Goal: Feedback & Contribution: Leave review/rating

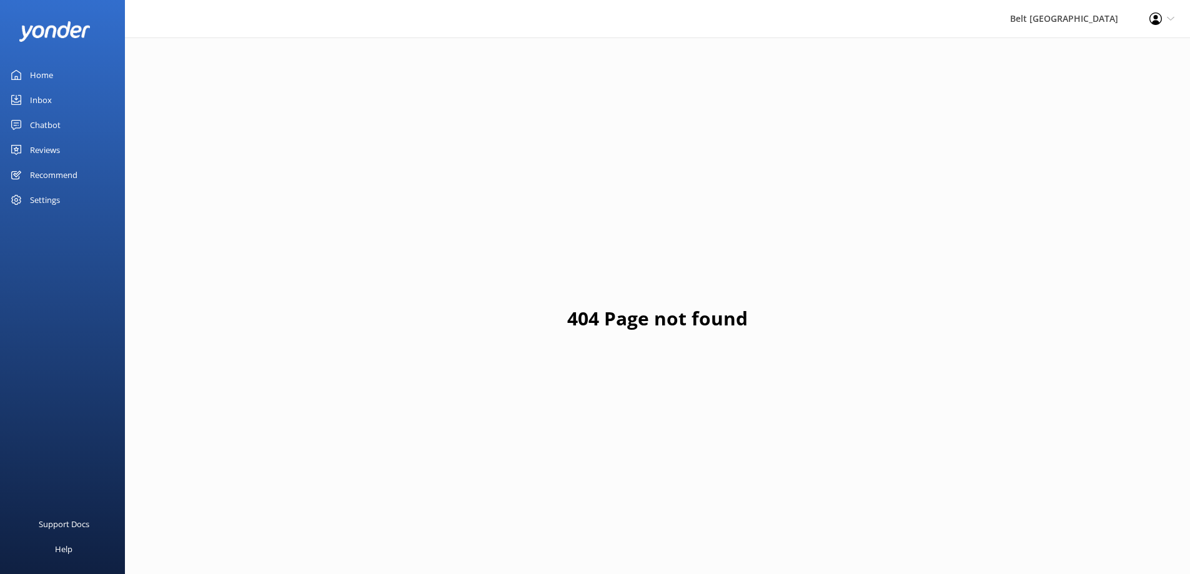
click at [41, 97] on div "Inbox" at bounding box center [41, 99] width 22 height 25
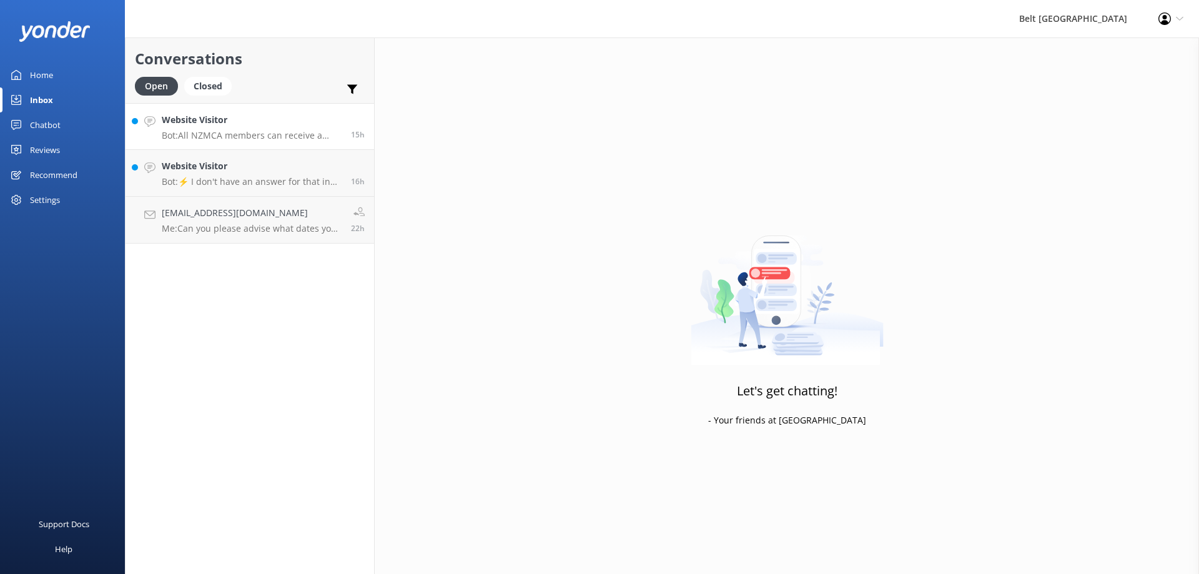
click at [245, 126] on h4 "Website Visitor" at bounding box center [252, 120] width 180 height 14
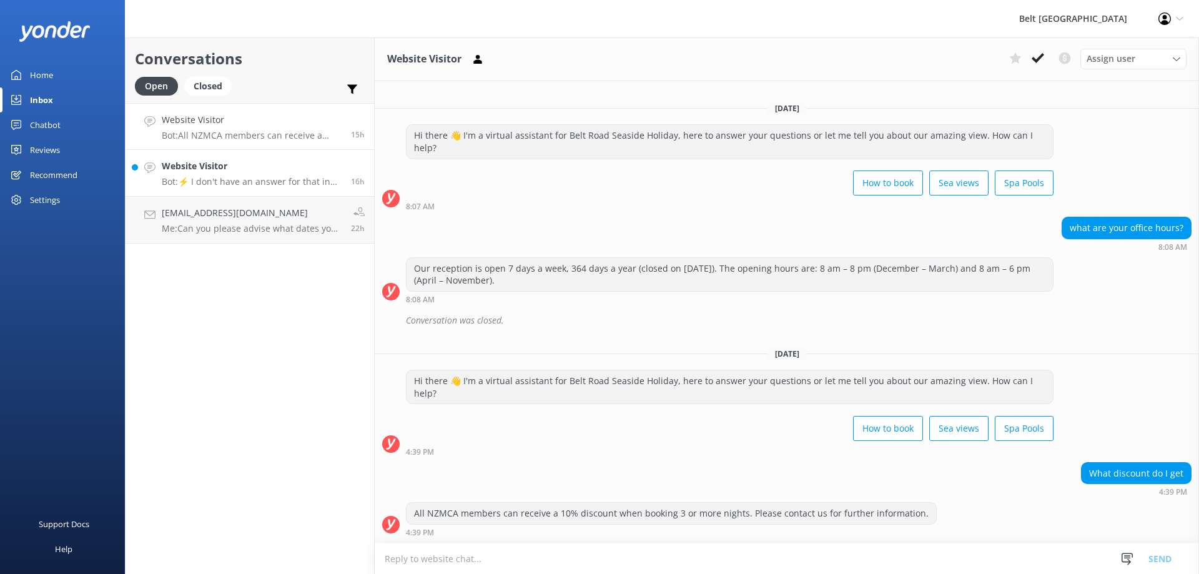
click at [221, 172] on h4 "Website Visitor" at bounding box center [252, 166] width 180 height 14
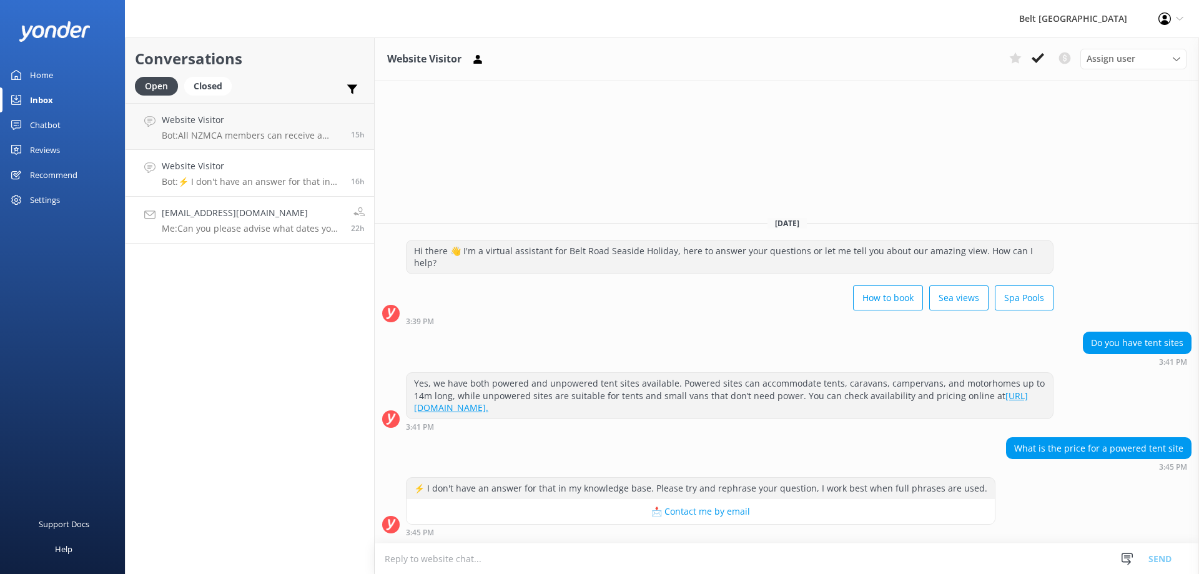
click at [215, 223] on p "Me: Can you please advise what dates you are looking at for these three rooms?" at bounding box center [252, 228] width 180 height 11
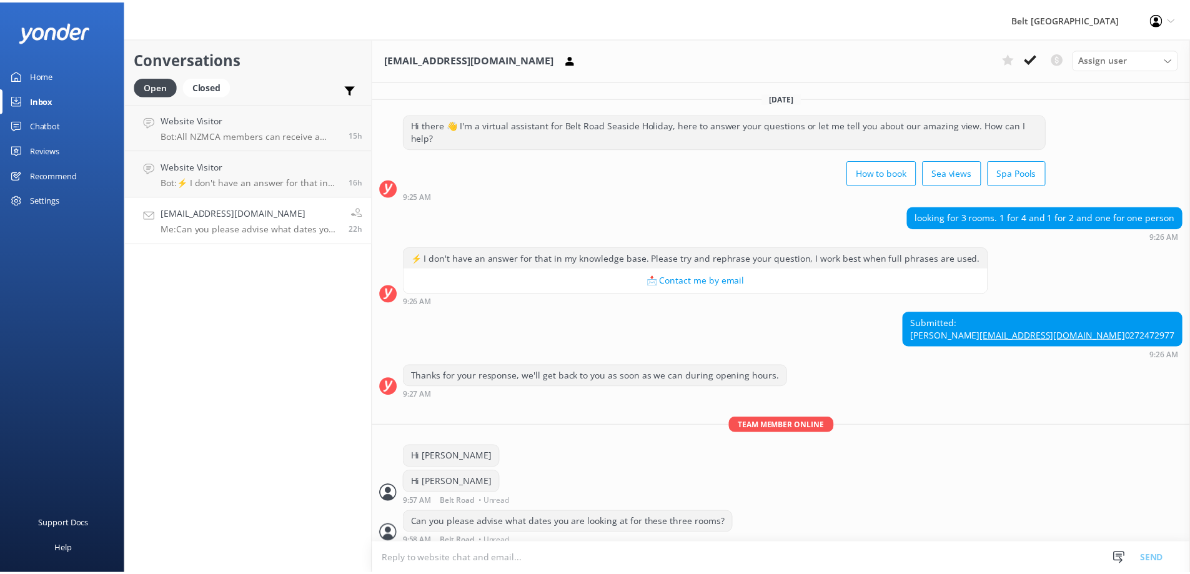
scroll to position [61, 0]
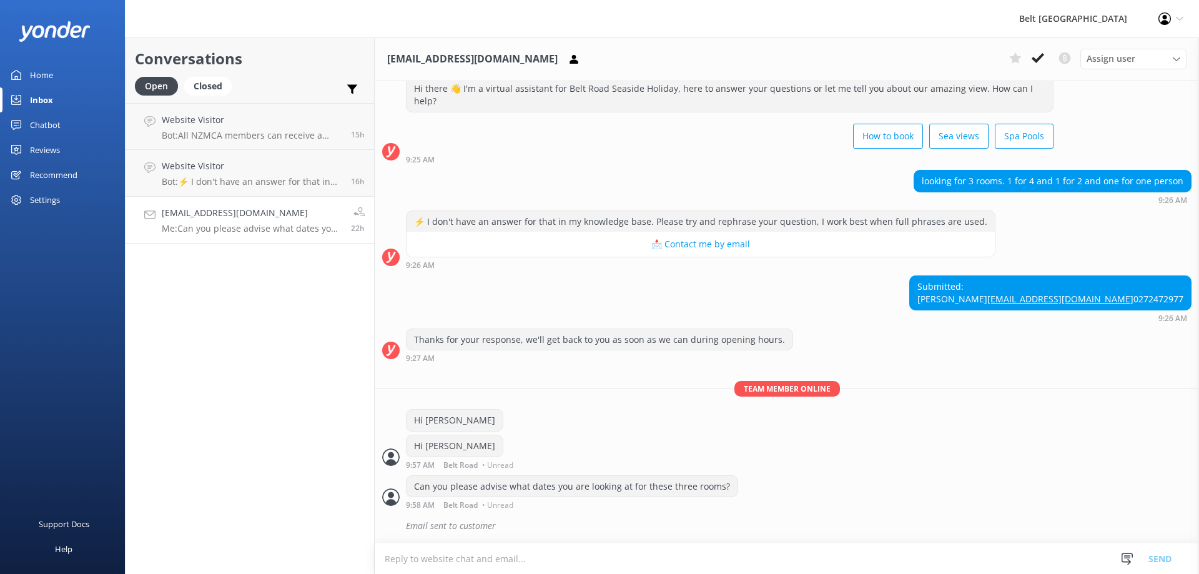
click at [44, 148] on div "Reviews" at bounding box center [45, 149] width 30 height 25
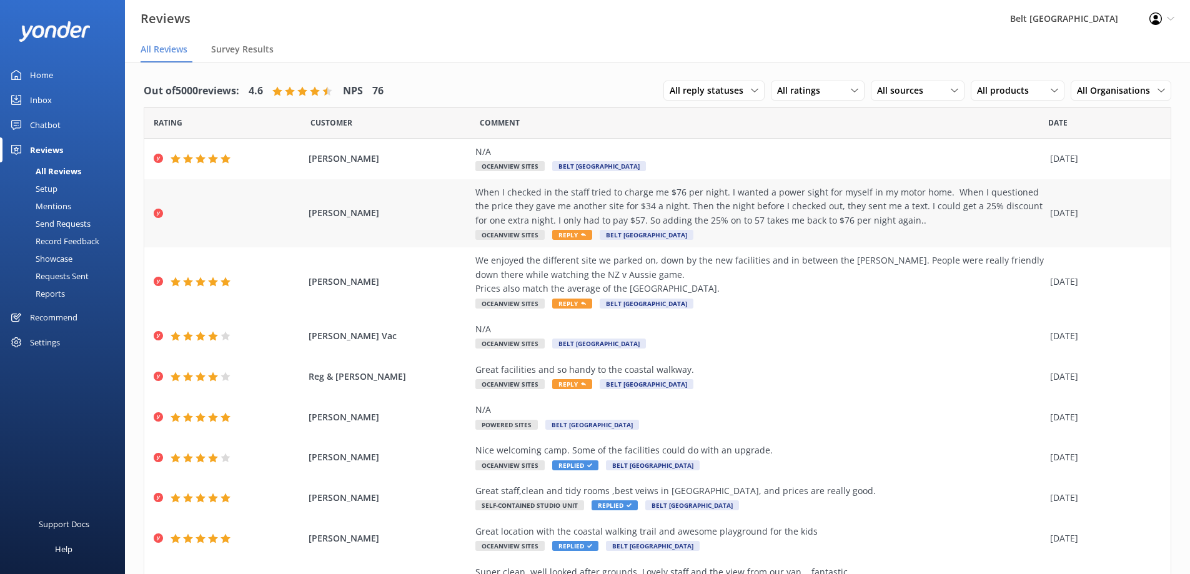
click at [561, 232] on span "Reply" at bounding box center [572, 235] width 40 height 10
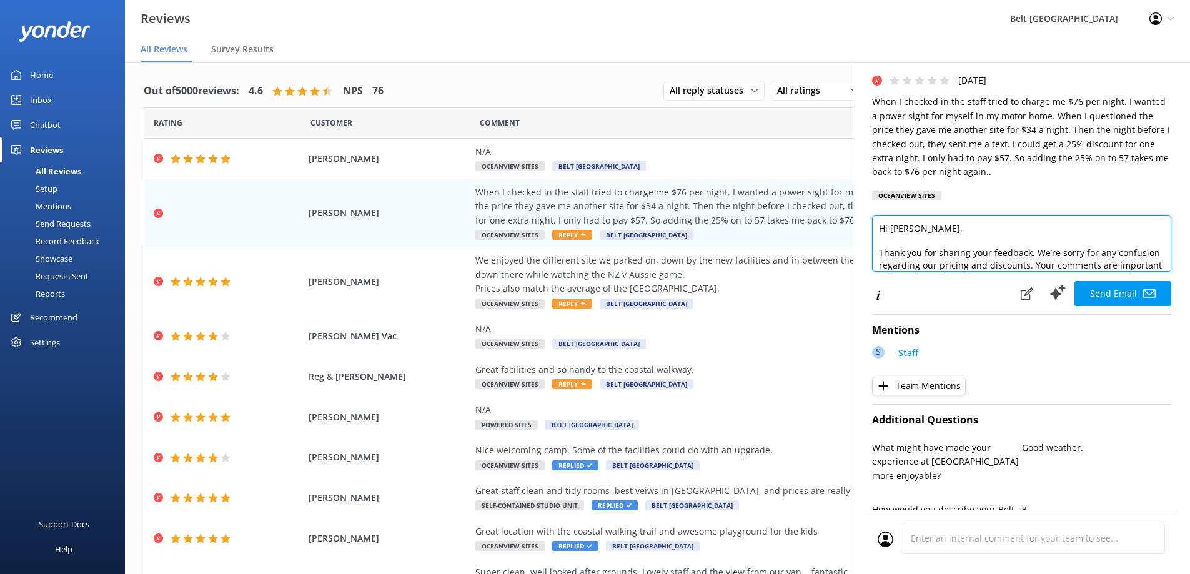
scroll to position [29, 0]
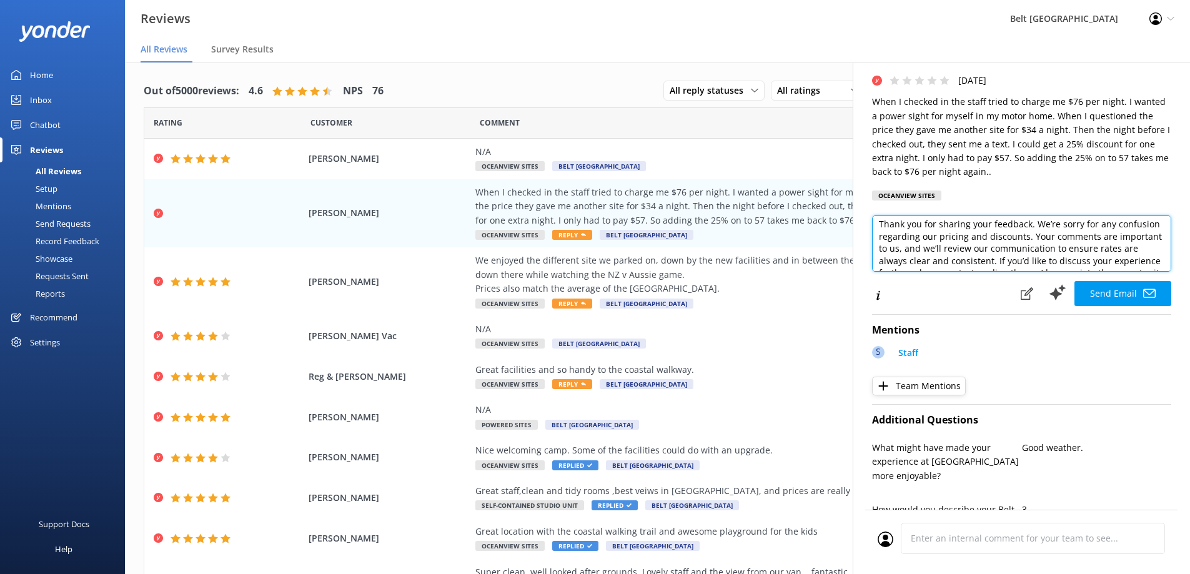
drag, startPoint x: 1142, startPoint y: 262, endPoint x: 1055, endPoint y: 248, distance: 88.0
click at [1055, 248] on textarea "Hi [PERSON_NAME], Thank you for sharing your feedback. We’re sorry for any conf…" at bounding box center [1021, 243] width 299 height 56
drag, startPoint x: 1026, startPoint y: 257, endPoint x: 972, endPoint y: 245, distance: 54.9
click at [972, 245] on textarea "Hi [PERSON_NAME], Thank you for sharing your feedback. We’re sorry for any conf…" at bounding box center [1021, 243] width 299 height 56
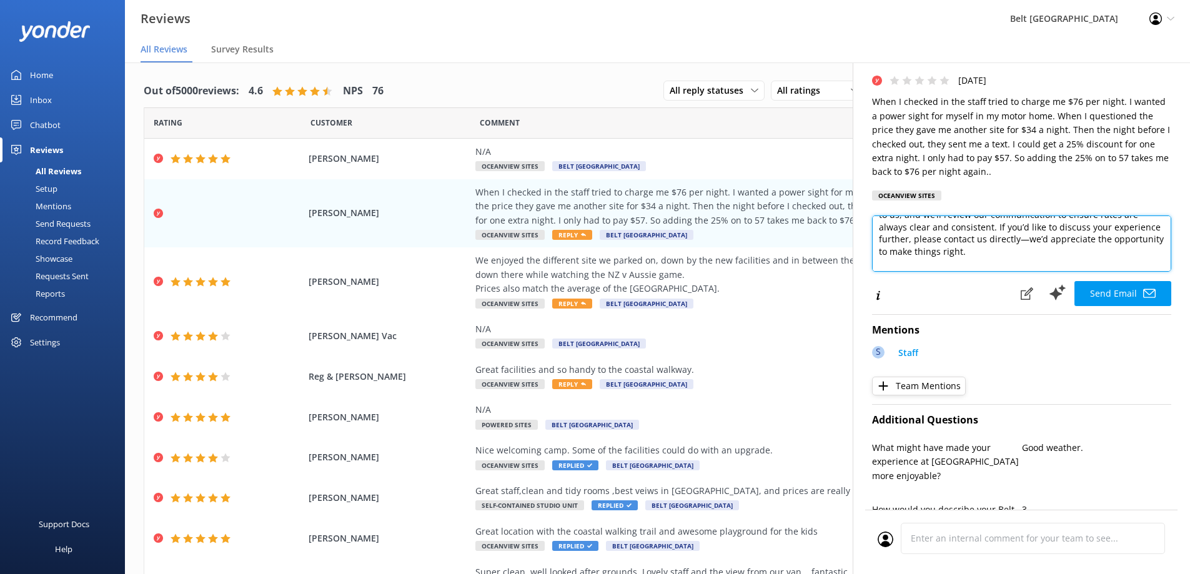
click at [1039, 254] on textarea "Hi [PERSON_NAME], Thank you for sharing your feedback. We’re sorry for any conf…" at bounding box center [1021, 243] width 299 height 56
click at [1088, 257] on textarea "Hi [PERSON_NAME], Thank you for sharing your feedback. We’re sorry for any conf…" at bounding box center [1021, 243] width 299 height 56
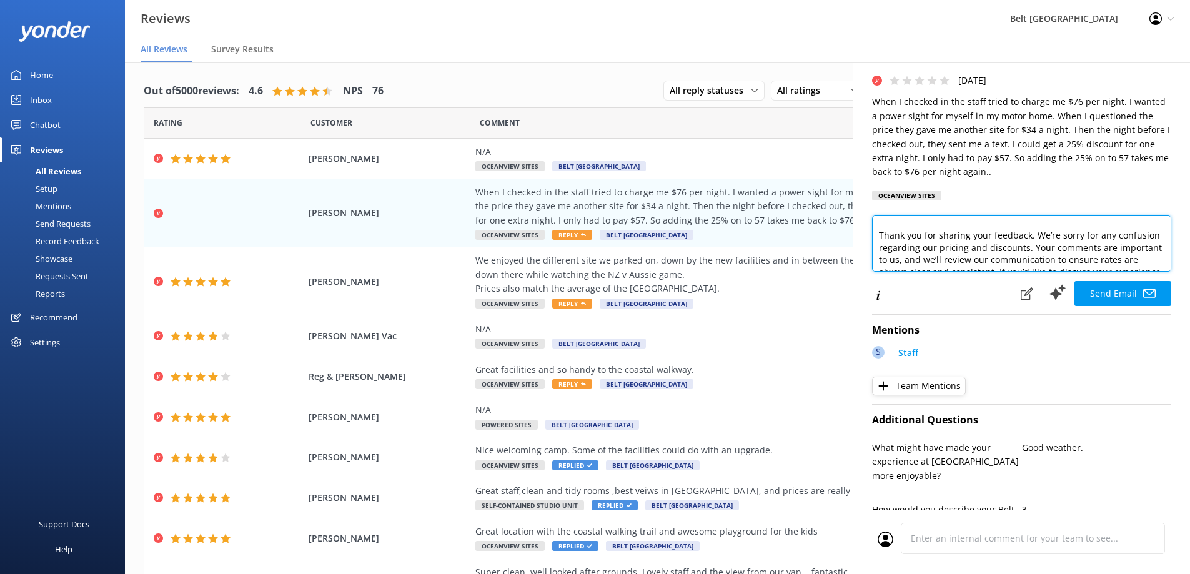
drag, startPoint x: 1084, startPoint y: 252, endPoint x: 1070, endPoint y: 249, distance: 14.7
click at [1070, 249] on textarea "Hi [PERSON_NAME], Thank you for sharing your feedback. We’re sorry for any conf…" at bounding box center [1021, 243] width 299 height 56
click at [967, 252] on textarea "Hi [PERSON_NAME], Thank you for sharing your feedback. We’re sorry for any conf…" at bounding box center [1021, 243] width 299 height 56
click at [1084, 267] on textarea "Hi [PERSON_NAME], Thank you for sharing your feedback. We’re sorry for any conf…" at bounding box center [1021, 243] width 299 height 56
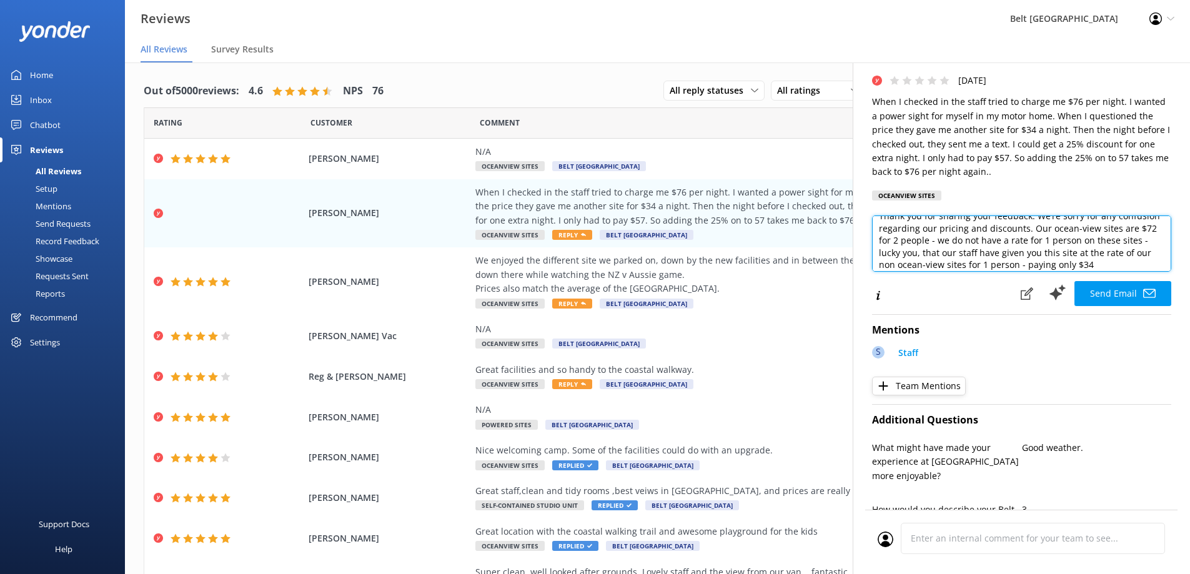
scroll to position [49, 0]
click at [1105, 240] on textarea "Hi [PERSON_NAME], Thank you for sharing your feedback. We’re sorry for any conf…" at bounding box center [1021, 243] width 299 height 56
click at [1044, 269] on textarea "Hi [PERSON_NAME], Thank you for sharing your feedback. We’re sorry for any conf…" at bounding box center [1021, 243] width 299 height 56
paste textarea "Hi [PERSON_NAME], want to stay a little longer? Extend your [DATE] Booking at P…"
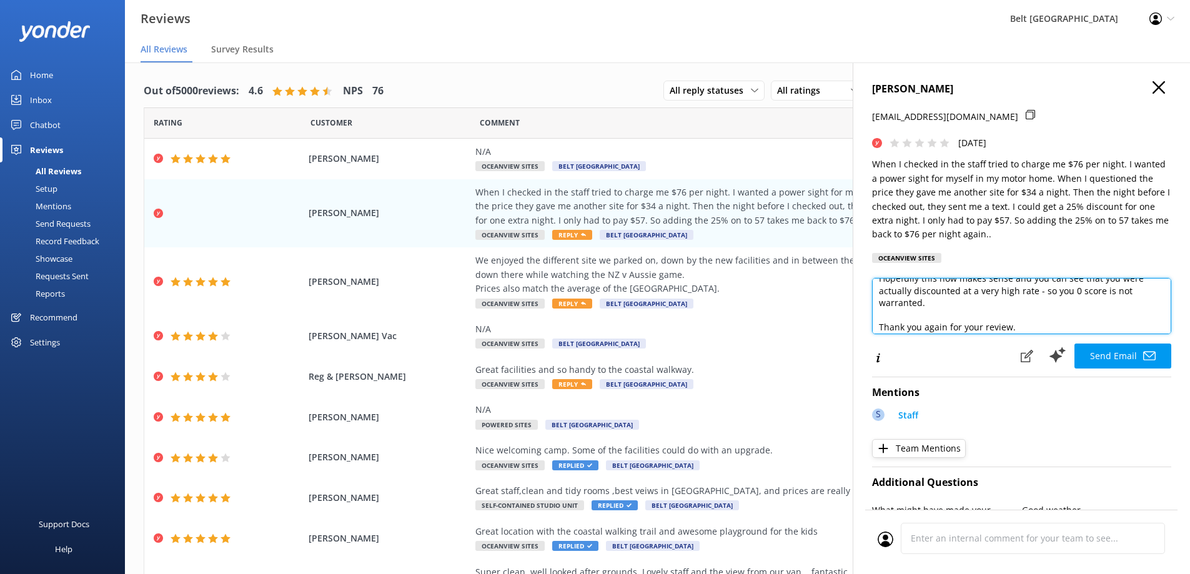
scroll to position [177, 0]
click at [1065, 309] on textarea "Hi [PERSON_NAME], Thank you for sharing your feedback. We’re sorry for any conf…" at bounding box center [1021, 306] width 299 height 56
click at [937, 321] on textarea "Hi [PERSON_NAME], Thank you for sharing your feedback. We’re sorry for any conf…" at bounding box center [1021, 306] width 299 height 56
click at [877, 323] on textarea at bounding box center [1021, 306] width 299 height 56
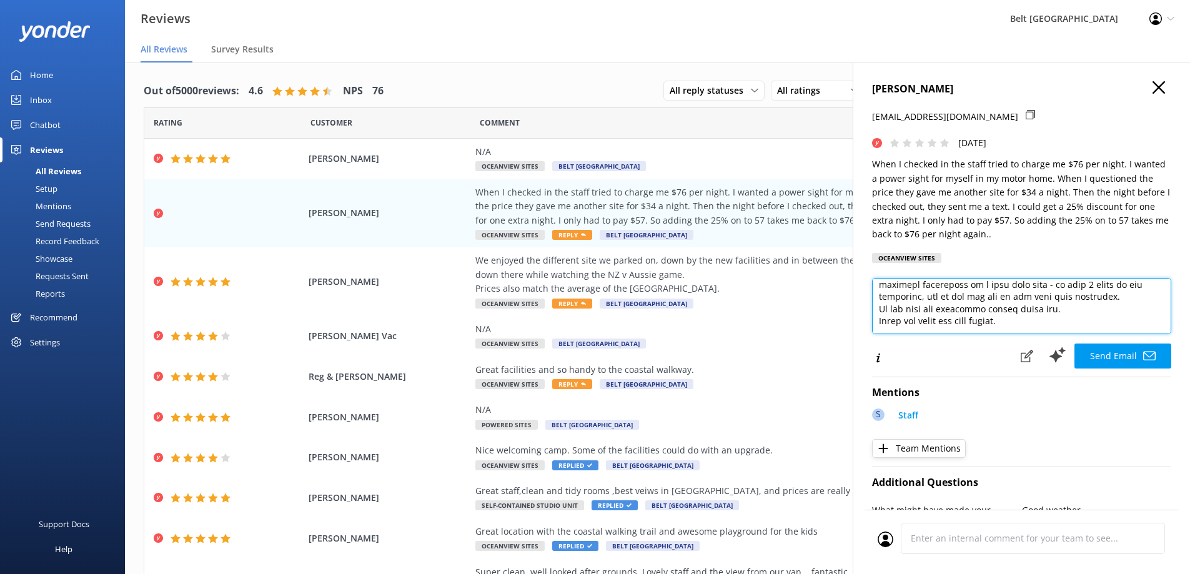
scroll to position [202, 0]
click at [1019, 320] on textarea at bounding box center [1021, 306] width 299 height 56
click at [1119, 295] on textarea at bounding box center [1021, 306] width 299 height 56
click at [951, 325] on textarea at bounding box center [1021, 306] width 299 height 56
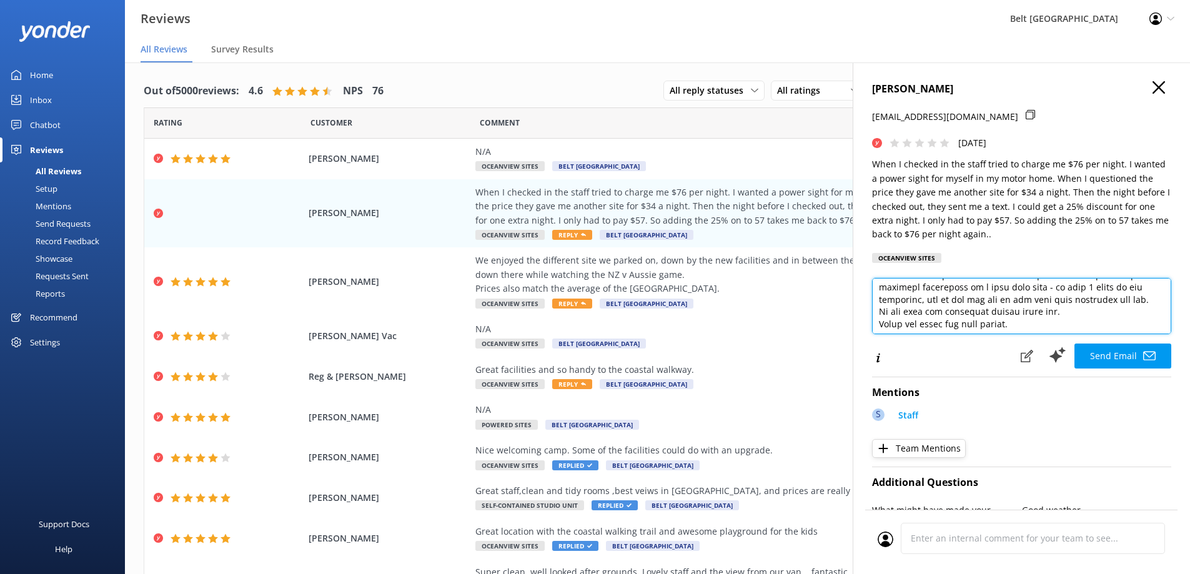
scroll to position [214, 0]
type textarea "Lo Ipsumdo, Sitam con adi elitsed doei temporin. Ut’la etdol mag ali enimadmin …"
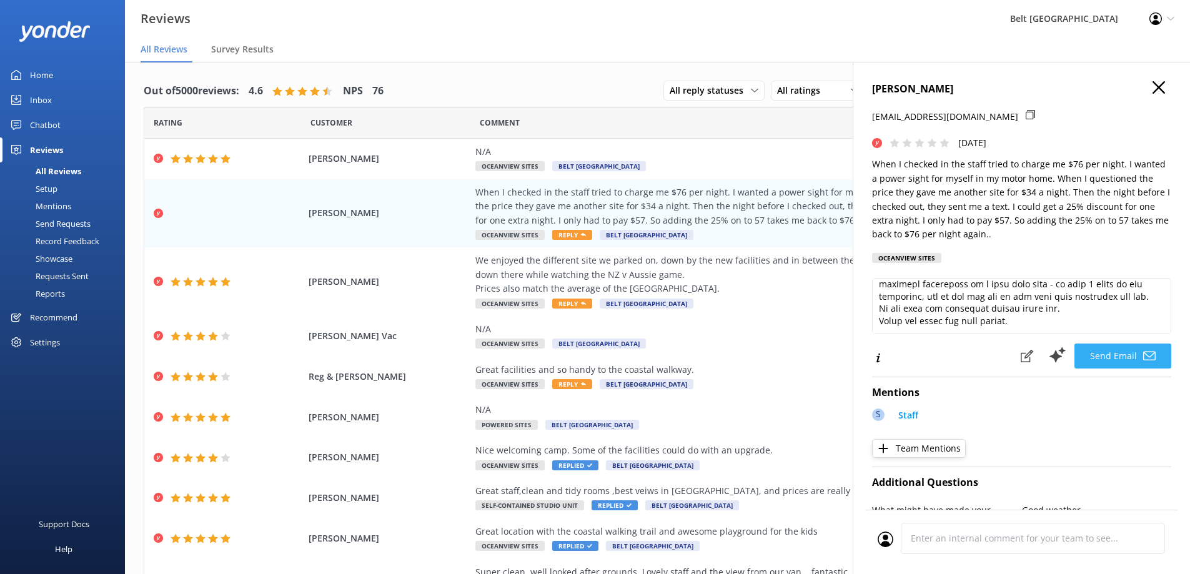
click at [1099, 355] on button "Send Email" at bounding box center [1122, 356] width 97 height 25
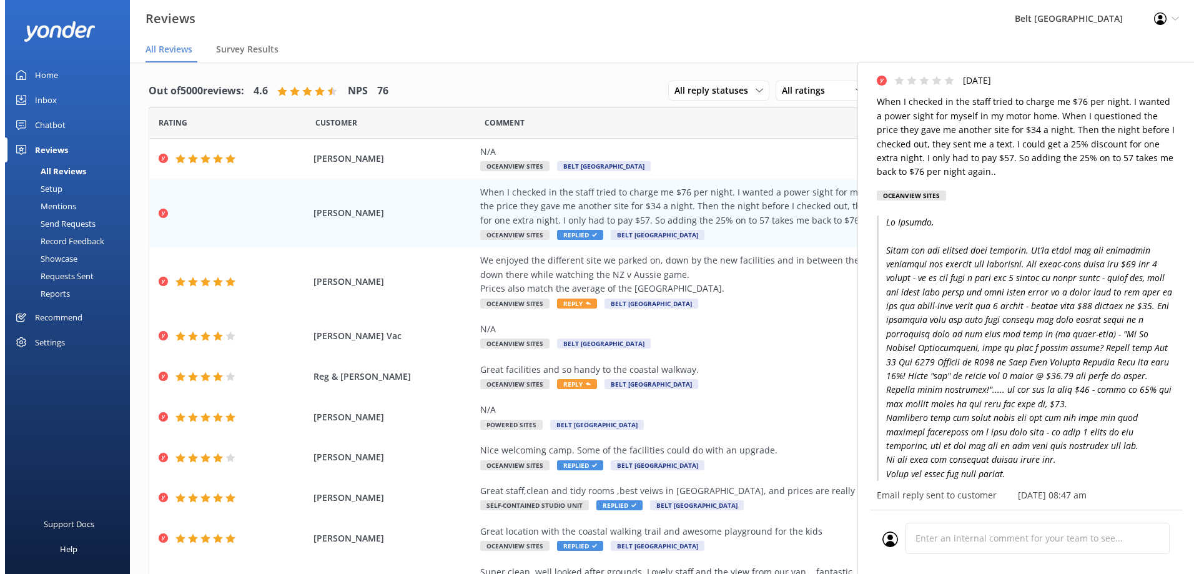
scroll to position [125, 0]
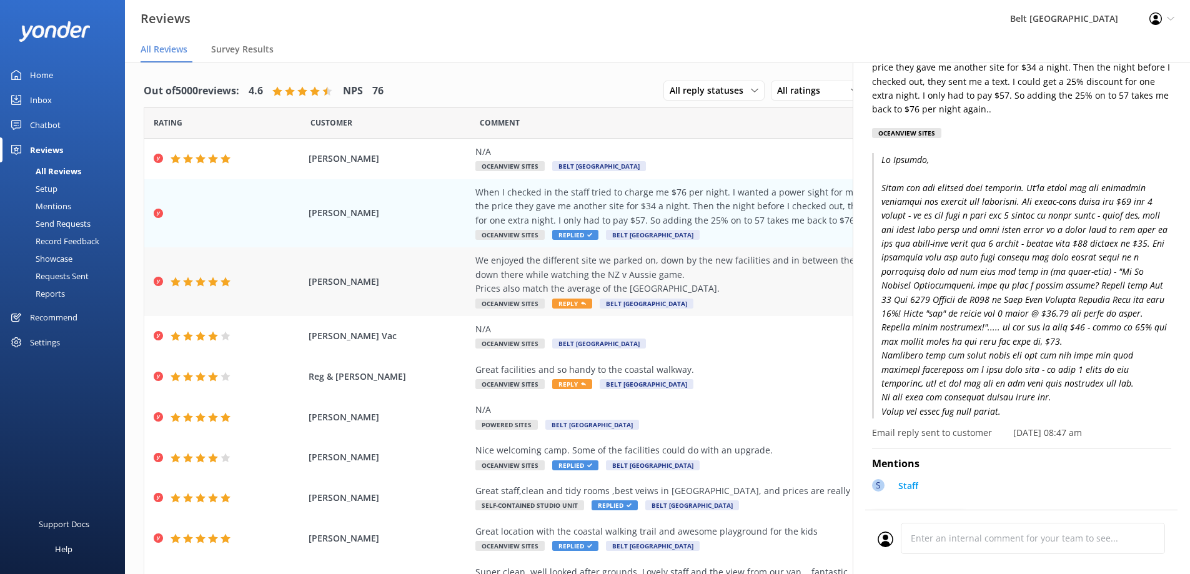
click at [561, 302] on span "Reply" at bounding box center [572, 304] width 40 height 10
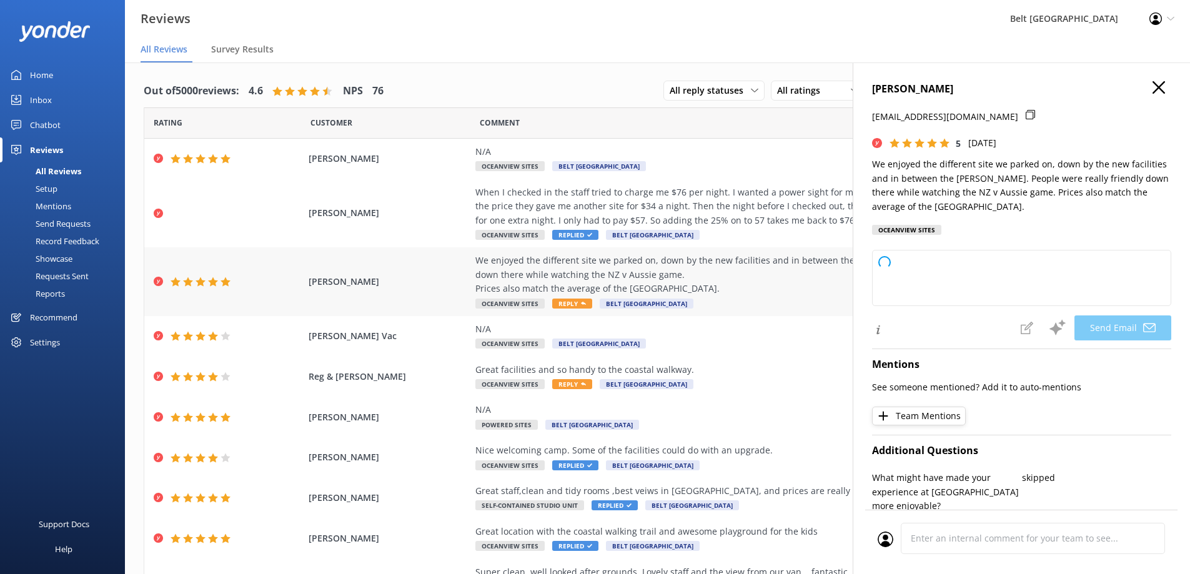
type textarea "Thank you so much, [PERSON_NAME]! We're delighted to hear you enjoyed your stay…"
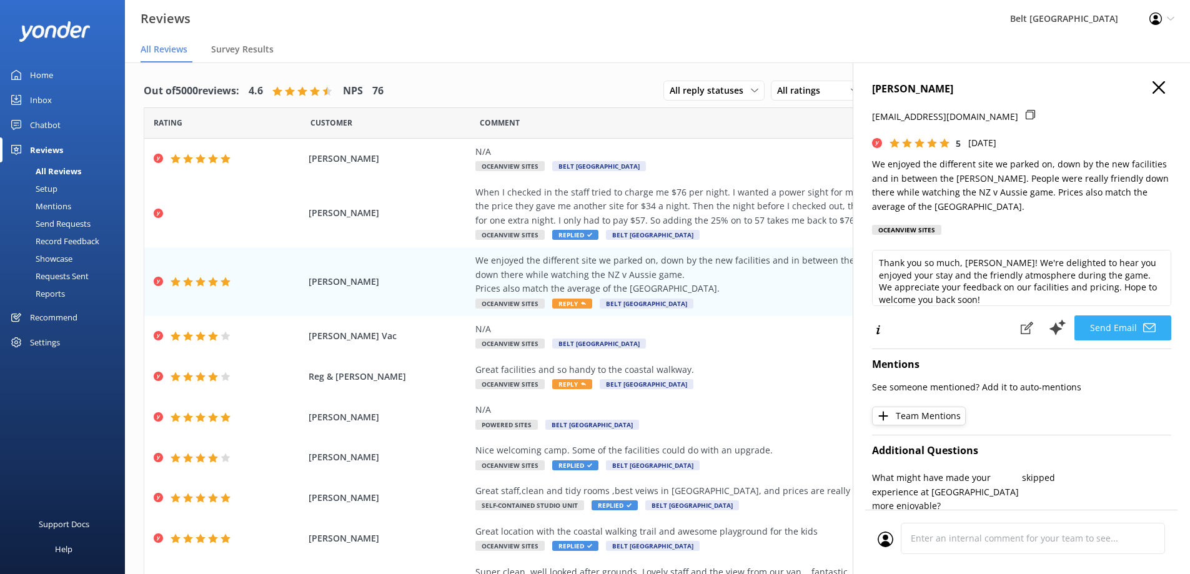
click at [1104, 330] on button "Send Email" at bounding box center [1122, 327] width 97 height 25
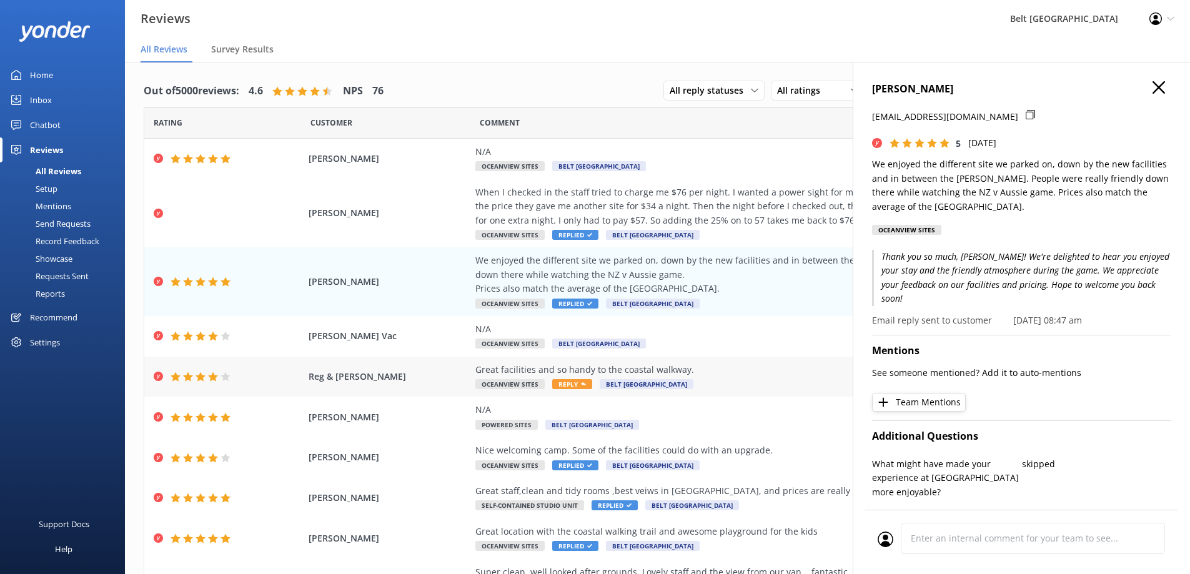
click at [564, 385] on span "Reply" at bounding box center [572, 384] width 40 height 10
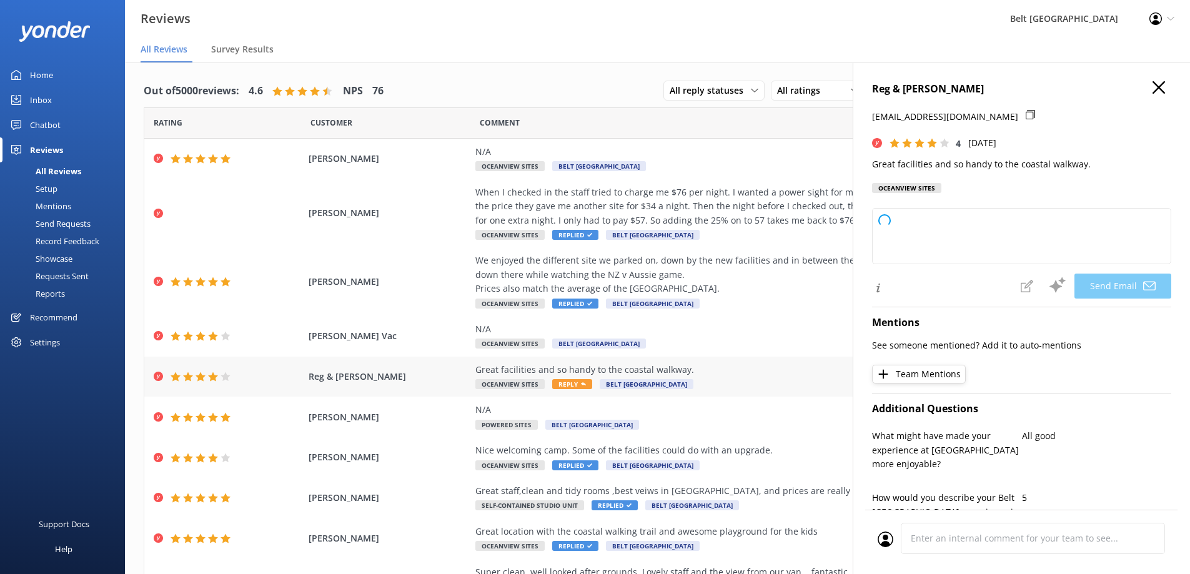
type textarea "Thank you for your kind review, [PERSON_NAME]! We're glad you enjoyed our facil…"
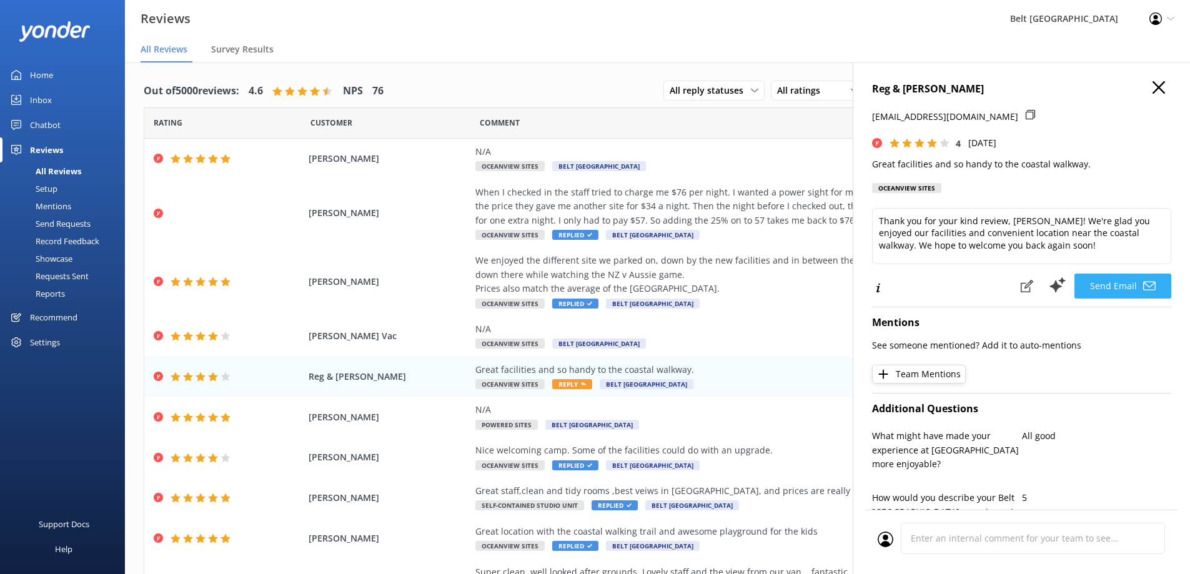
click at [1110, 285] on button "Send Email" at bounding box center [1122, 286] width 97 height 25
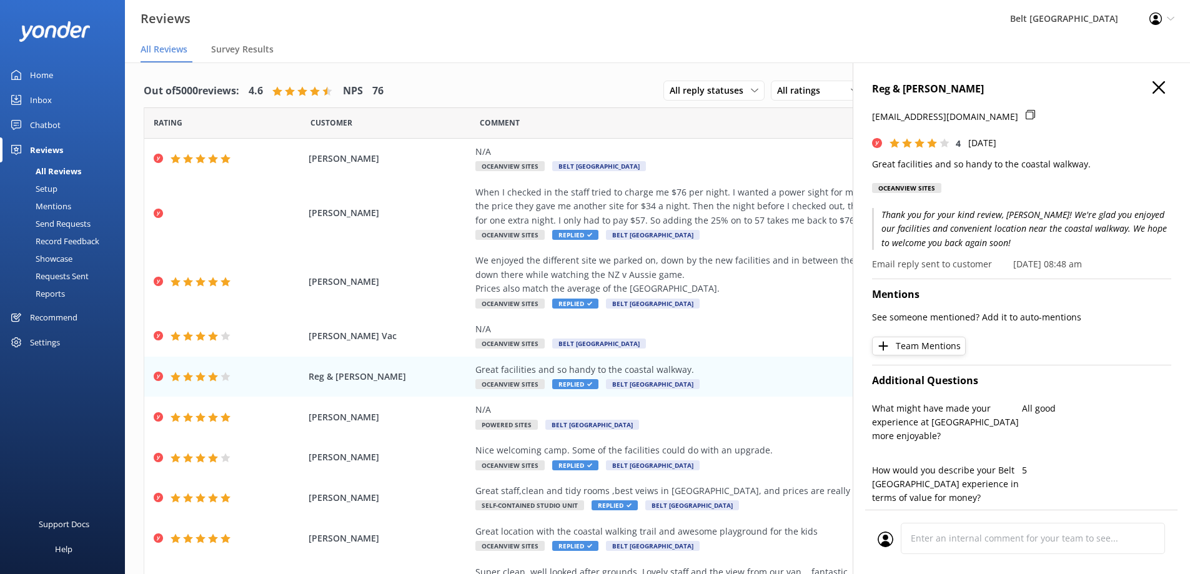
click at [46, 98] on div "Inbox" at bounding box center [41, 99] width 22 height 25
